Goal: Information Seeking & Learning: Understand process/instructions

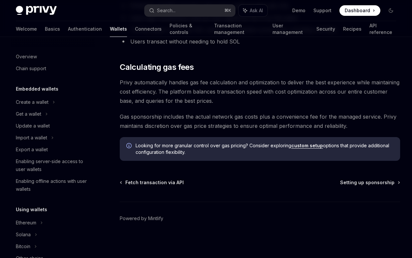
scroll to position [309, 0]
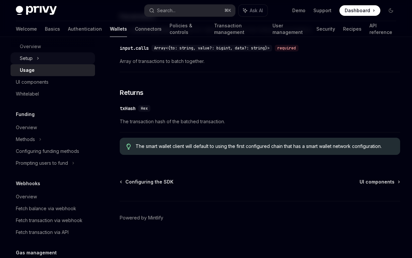
scroll to position [25, 0]
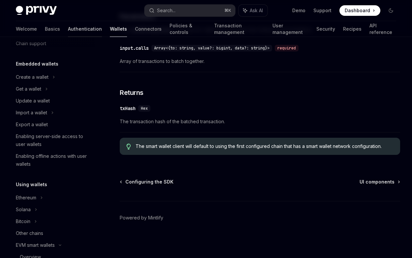
click at [68, 25] on link "Authentication" at bounding box center [85, 29] width 34 height 16
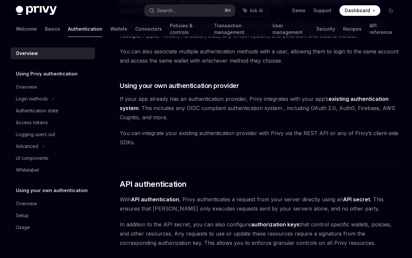
scroll to position [224, 0]
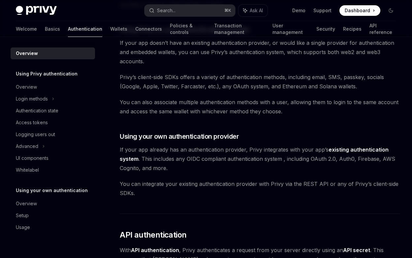
click at [68, 31] on link "Authentication" at bounding box center [85, 29] width 34 height 16
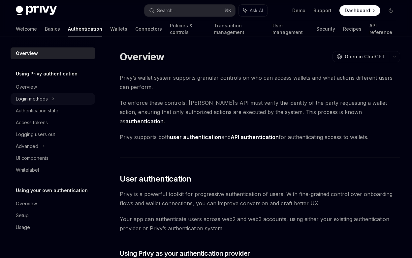
click at [34, 102] on div "Login methods" at bounding box center [32, 99] width 32 height 8
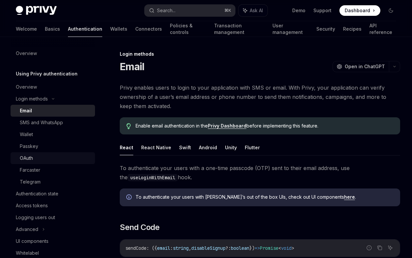
scroll to position [72, 0]
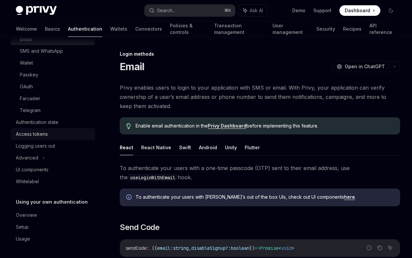
click at [42, 133] on div "Access tokens" at bounding box center [32, 134] width 32 height 8
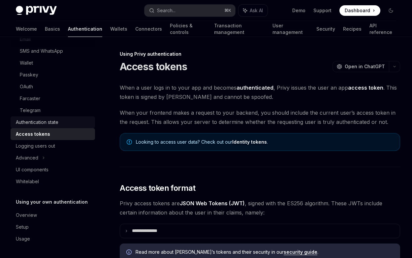
click at [40, 127] on link "Authentication state" at bounding box center [53, 123] width 85 height 12
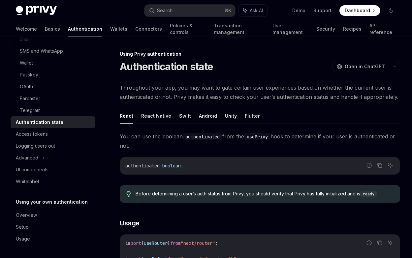
click at [110, 29] on link "Wallets" at bounding box center [118, 29] width 17 height 16
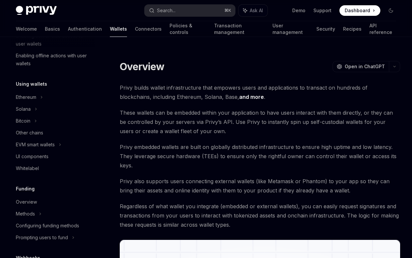
scroll to position [143, 0]
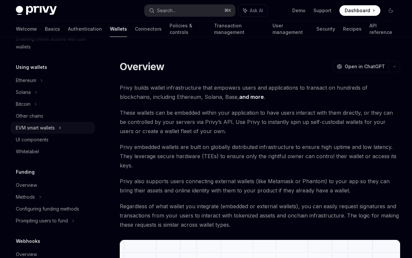
click at [55, 128] on div "EVM smart wallets" at bounding box center [35, 128] width 39 height 8
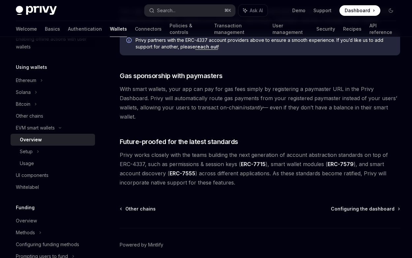
scroll to position [509, 0]
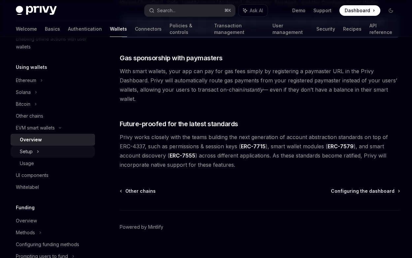
click at [45, 156] on div "Setup" at bounding box center [53, 152] width 85 height 12
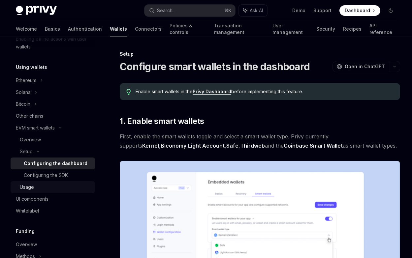
click at [40, 189] on div "Usage" at bounding box center [55, 188] width 71 height 8
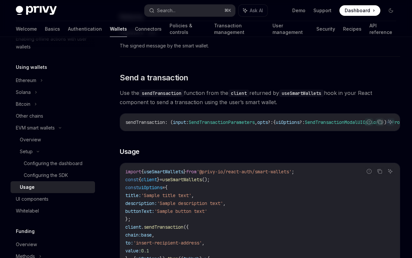
scroll to position [1046, 0]
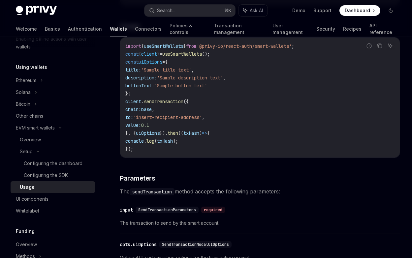
click at [146, 175] on div "Follow the smart wallets setup guide to configure smart wallets for your applic…" at bounding box center [260, 112] width 281 height 2102
click at [139, 153] on code "import { useSmartWallets } from '@privy-io/react-auth/smart-wallets' ; const { …" at bounding box center [259, 97] width 269 height 111
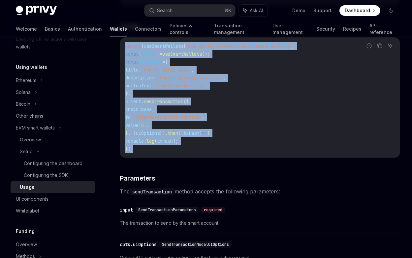
drag, startPoint x: 139, startPoint y: 162, endPoint x: 118, endPoint y: 53, distance: 110.6
click at [118, 53] on div "EVM smart wallets Using smart wallets OpenAI Open in ChatGPT OpenAI Open in Cha…" at bounding box center [198, 132] width 407 height 2257
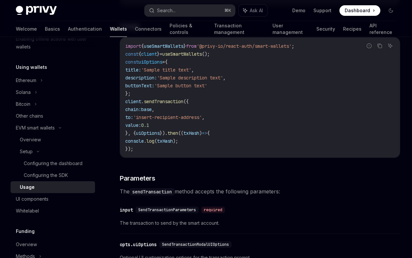
click at [154, 180] on div "Follow the smart wallets setup guide to configure smart wallets for your applic…" at bounding box center [260, 112] width 281 height 2102
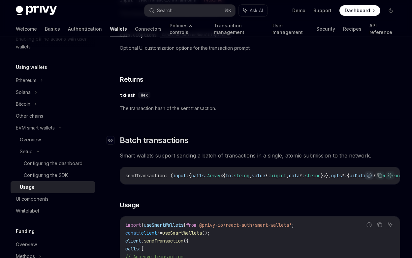
click at [163, 146] on span "Batch transactions" at bounding box center [154, 140] width 69 height 11
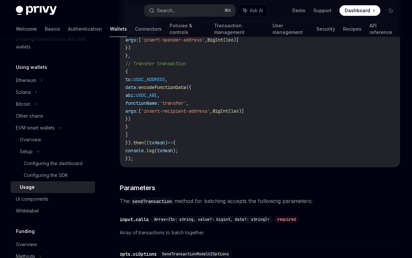
scroll to position [1526, 0]
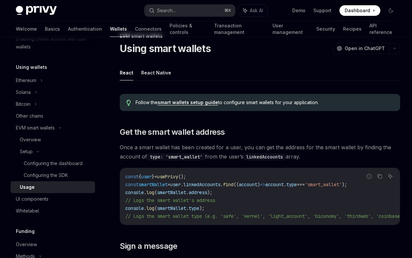
scroll to position [0, 0]
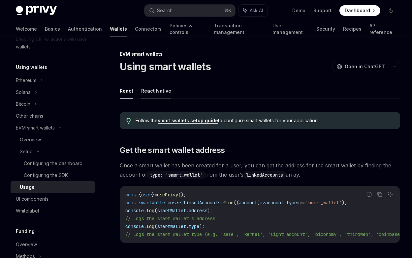
click at [151, 88] on button "React Native" at bounding box center [156, 91] width 30 height 16
type textarea "*"
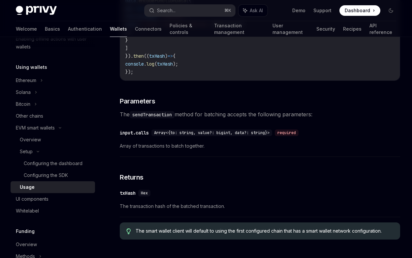
scroll to position [1417, 0]
